Goal: Task Accomplishment & Management: Complete application form

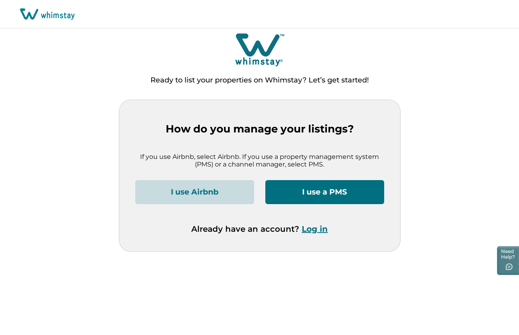
click at [191, 192] on button "I use Airbnb" at bounding box center [194, 192] width 119 height 24
click at [309, 232] on button "Log in" at bounding box center [314, 229] width 26 height 10
click at [315, 234] on div "Already have an account? Log in" at bounding box center [259, 237] width 249 height 27
click at [313, 228] on button "Log in" at bounding box center [314, 229] width 26 height 10
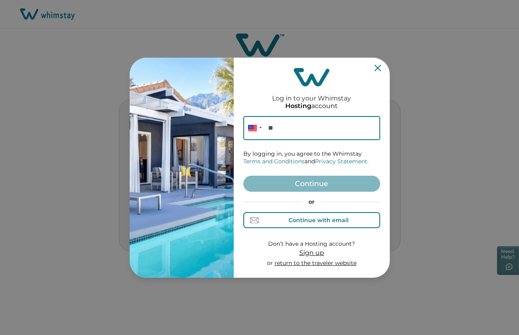
drag, startPoint x: 289, startPoint y: 223, endPoint x: 280, endPoint y: 187, distance: 37.0
click at [289, 223] on div "Continue with email" at bounding box center [311, 220] width 74 height 8
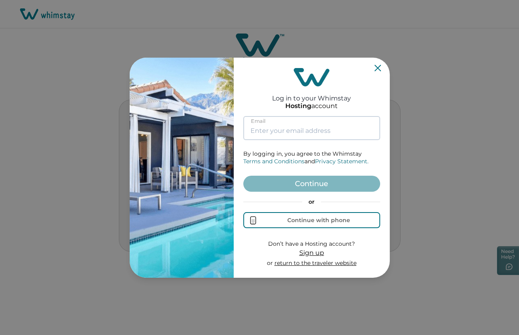
click at [273, 134] on input at bounding box center [311, 128] width 137 height 24
paste input "rbo-discount-001@yopmail.com"
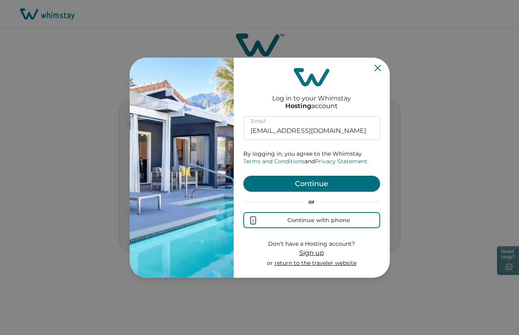
type input "rbo-discount-001@yopmail.com"
click at [283, 184] on button "Continue" at bounding box center [311, 184] width 137 height 16
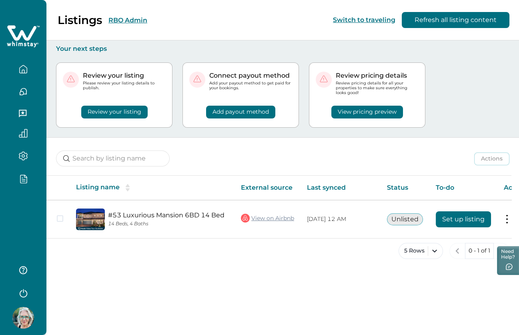
click at [23, 178] on icon "button" at bounding box center [23, 178] width 9 height 9
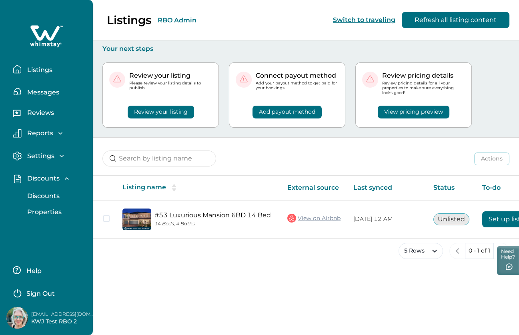
click at [50, 196] on p "Discounts" at bounding box center [42, 196] width 35 height 8
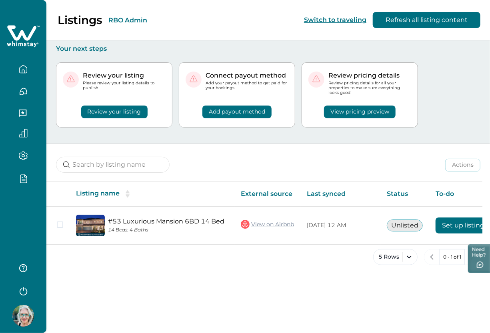
click at [25, 311] on img at bounding box center [23, 316] width 22 height 22
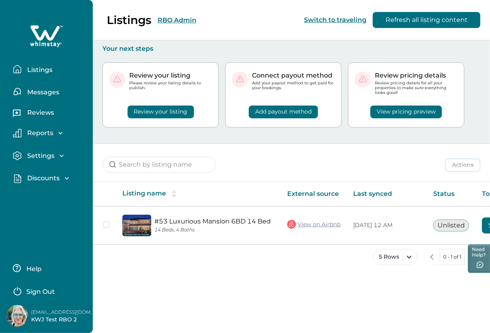
click at [34, 291] on p "Sign Out" at bounding box center [40, 292] width 28 height 8
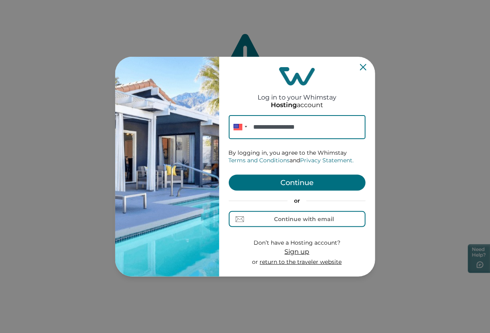
type input "**********"
click at [286, 185] on button "Continue" at bounding box center [297, 183] width 137 height 16
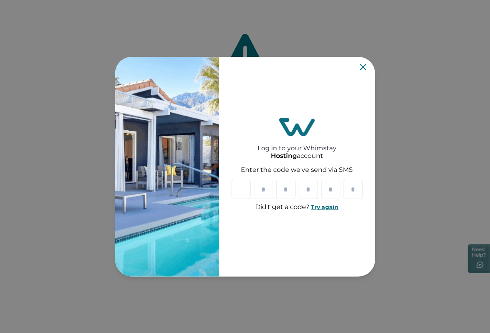
type input "*"
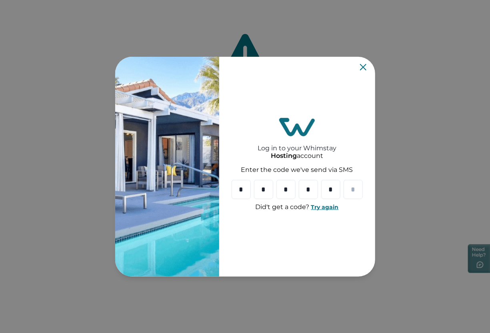
type input "*"
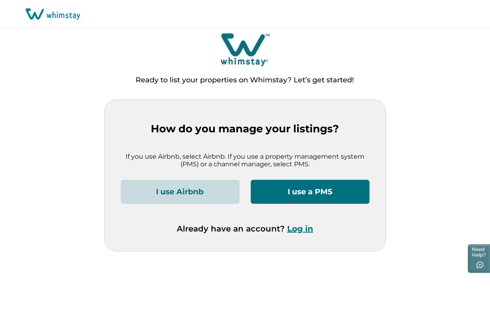
click at [295, 229] on button "Log in" at bounding box center [300, 229] width 26 height 10
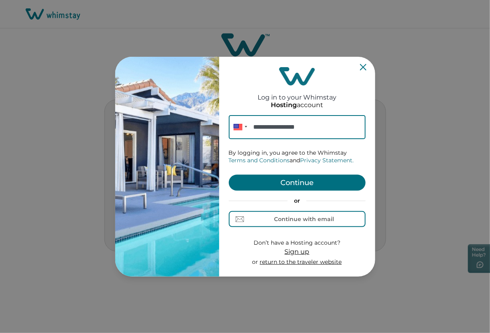
type input "**********"
click at [271, 181] on button "Continue" at bounding box center [297, 183] width 137 height 16
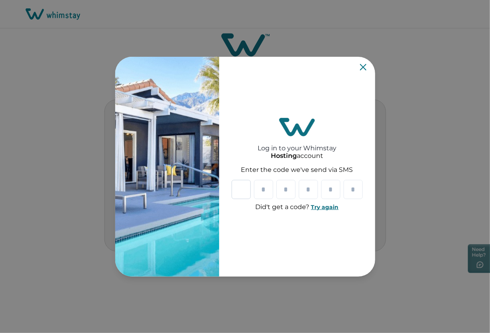
type input "*"
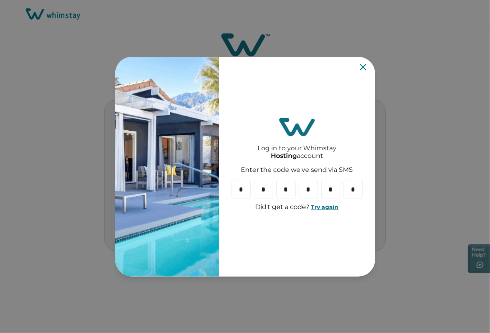
type input "*"
click at [245, 192] on input "*" at bounding box center [241, 189] width 19 height 19
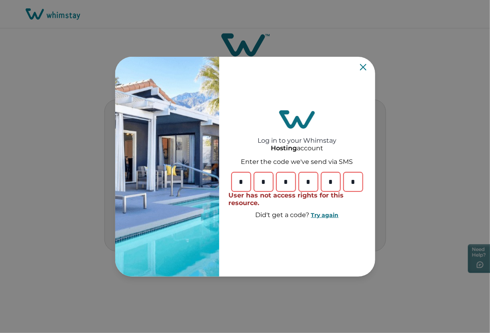
type input "*"
drag, startPoint x: 261, startPoint y: 181, endPoint x: 270, endPoint y: 182, distance: 9.2
click at [270, 182] on input "*" at bounding box center [263, 181] width 19 height 19
type input "*"
drag, startPoint x: 282, startPoint y: 183, endPoint x: 308, endPoint y: 183, distance: 25.6
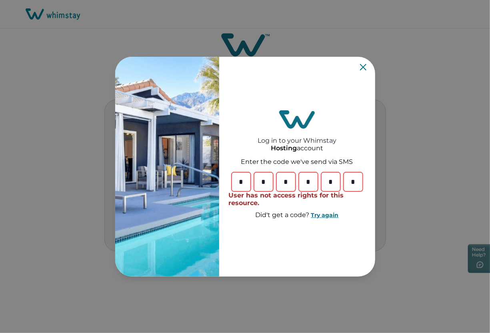
click at [295, 183] on input "*" at bounding box center [285, 181] width 19 height 19
drag, startPoint x: 319, startPoint y: 181, endPoint x: 353, endPoint y: 183, distance: 34.0
click at [318, 183] on input "*" at bounding box center [308, 181] width 19 height 19
type input "*"
drag, startPoint x: 333, startPoint y: 182, endPoint x: 318, endPoint y: 181, distance: 15.3
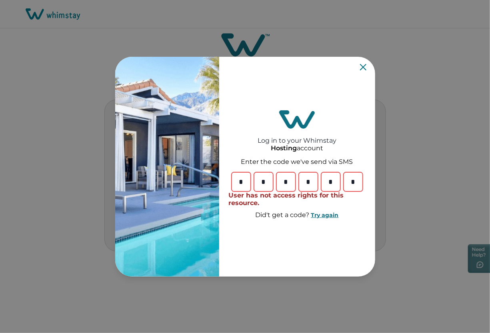
click at [321, 181] on input "*" at bounding box center [330, 181] width 19 height 19
type input "*"
drag, startPoint x: 360, startPoint y: 180, endPoint x: 344, endPoint y: 182, distance: 16.0
click at [345, 182] on input "*" at bounding box center [352, 181] width 19 height 19
click at [324, 214] on button "Try again" at bounding box center [325, 215] width 28 height 7
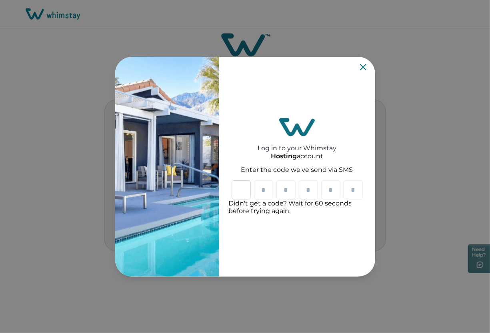
click at [238, 190] on input "Please enter your pin code" at bounding box center [241, 189] width 19 height 19
type input "*"
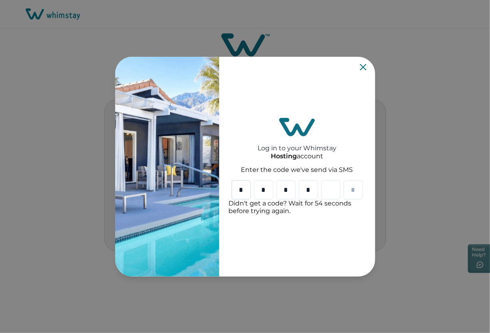
type input "*"
